Goal: Complete application form: Complete application form

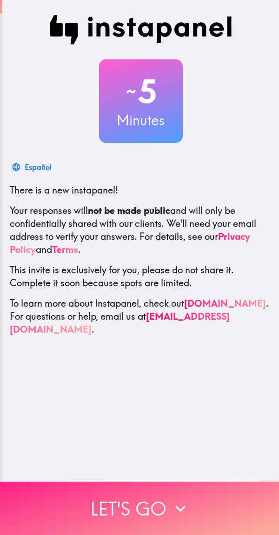
click at [125, 488] on button "Let's go" at bounding box center [139, 508] width 279 height 53
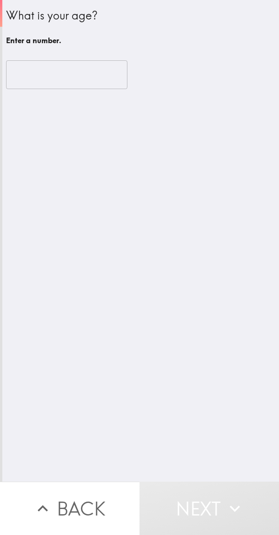
click at [85, 77] on input "number" at bounding box center [66, 74] width 121 height 29
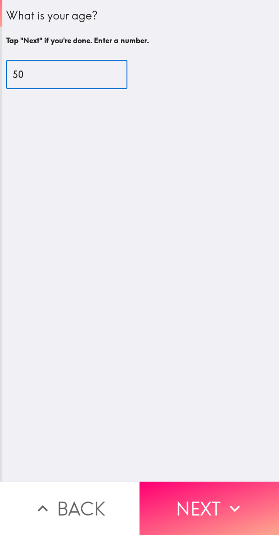
type input "50"
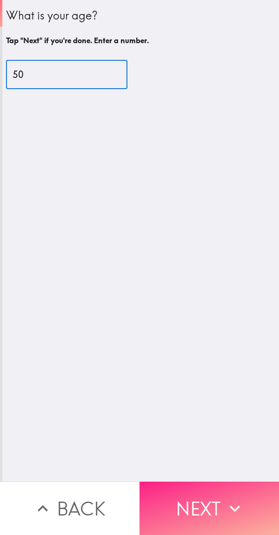
click at [150, 508] on button "Next" at bounding box center [208, 508] width 139 height 53
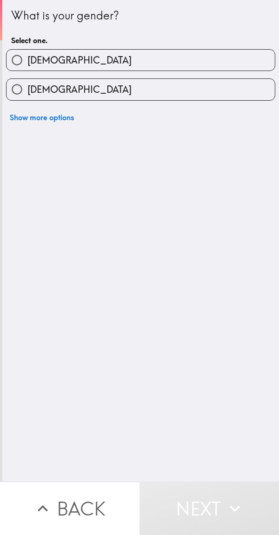
click at [201, 61] on label "[DEMOGRAPHIC_DATA]" at bounding box center [140, 60] width 268 height 21
click at [27, 61] on input "[DEMOGRAPHIC_DATA]" at bounding box center [16, 60] width 21 height 21
radio input "true"
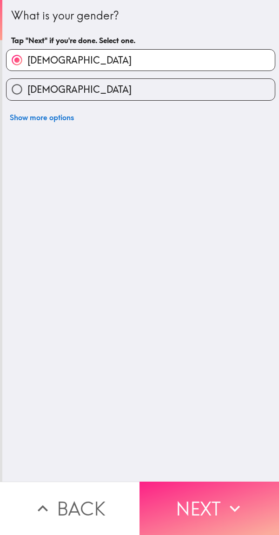
click at [201, 505] on button "Next" at bounding box center [208, 508] width 139 height 53
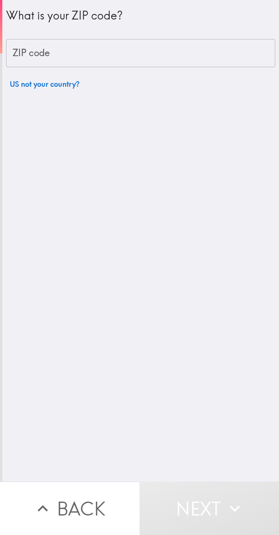
click at [204, 47] on input "ZIP code" at bounding box center [140, 53] width 269 height 29
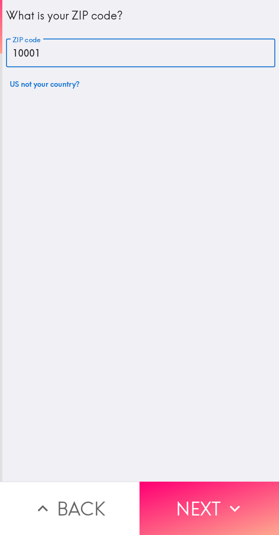
type input "10001"
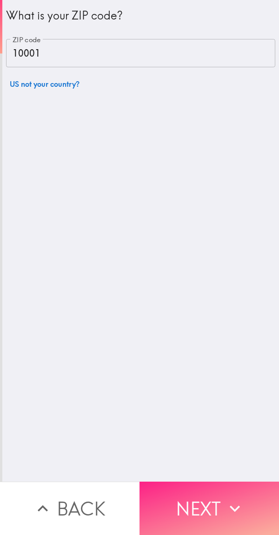
click at [215, 505] on button "Next" at bounding box center [208, 508] width 139 height 53
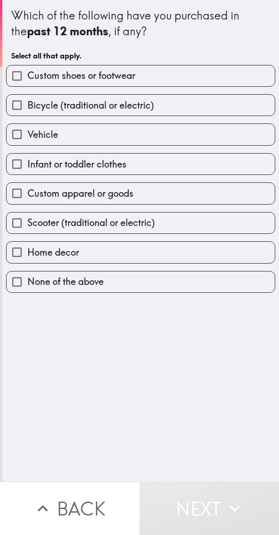
click at [190, 143] on label "Vehicle" at bounding box center [140, 134] width 268 height 21
click at [27, 143] on input "Vehicle" at bounding box center [16, 134] width 21 height 21
checkbox input "true"
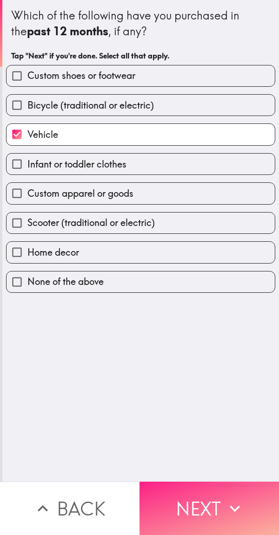
click at [206, 509] on button "Next" at bounding box center [208, 508] width 139 height 53
